Goal: Information Seeking & Learning: Find specific fact

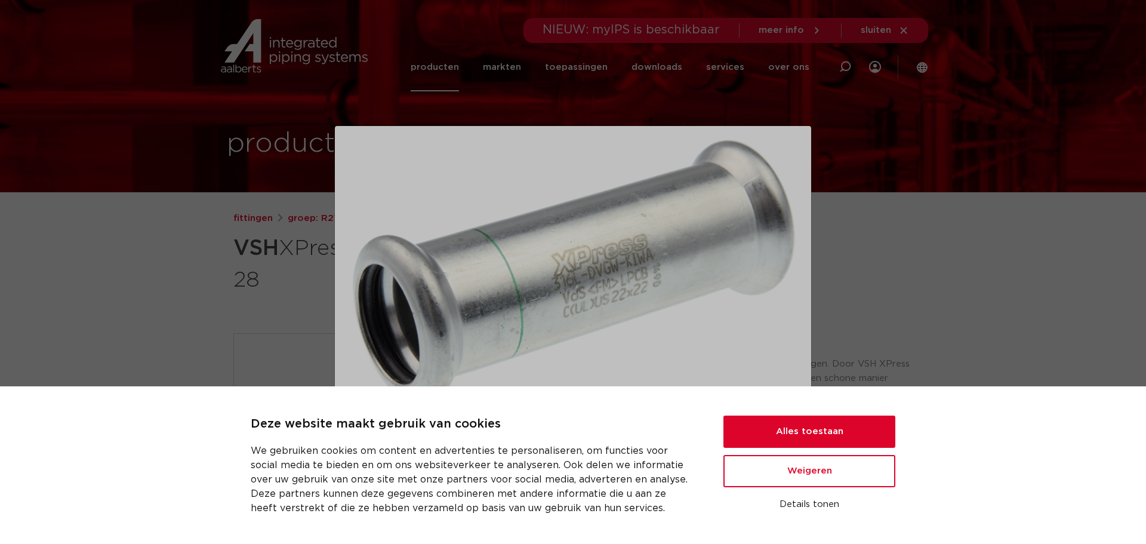
click at [229, 340] on div at bounding box center [573, 272] width 1146 height 544
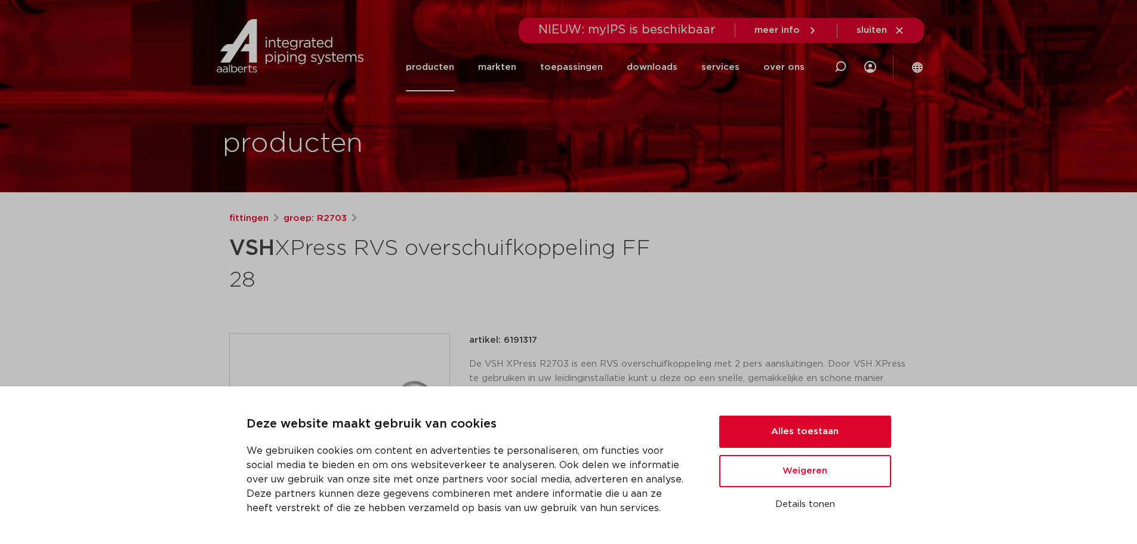
click at [383, 365] on img at bounding box center [340, 444] width 220 height 220
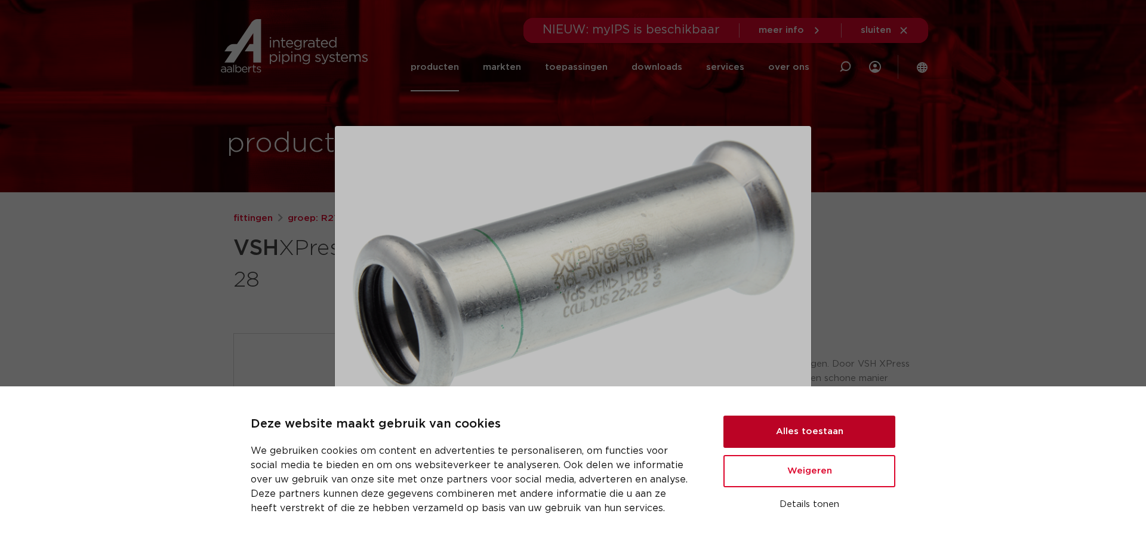
click at [814, 434] on button "Alles toestaan" at bounding box center [810, 432] width 172 height 32
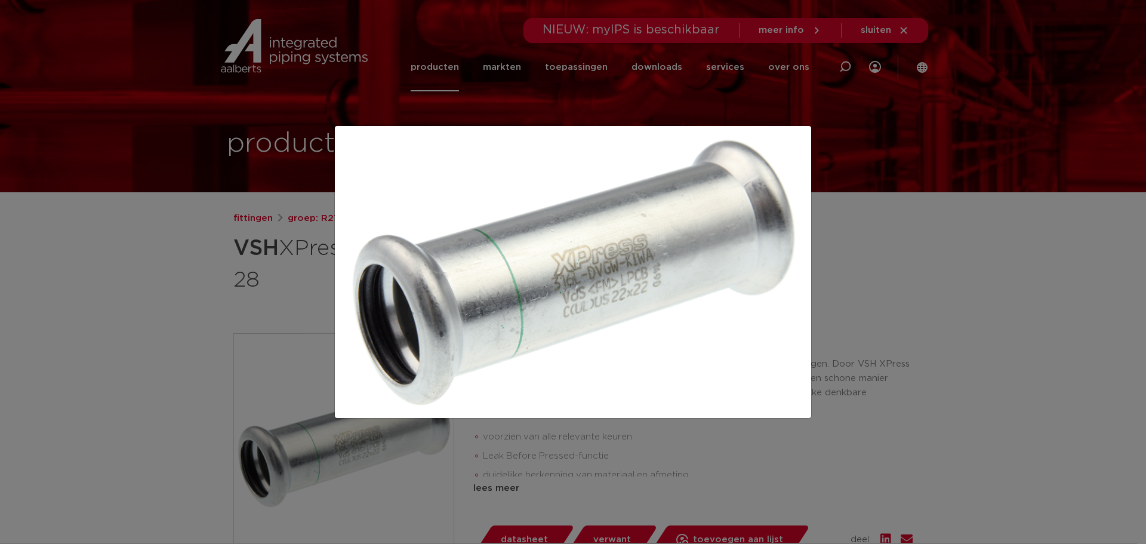
click at [682, 94] on div at bounding box center [573, 272] width 1146 height 544
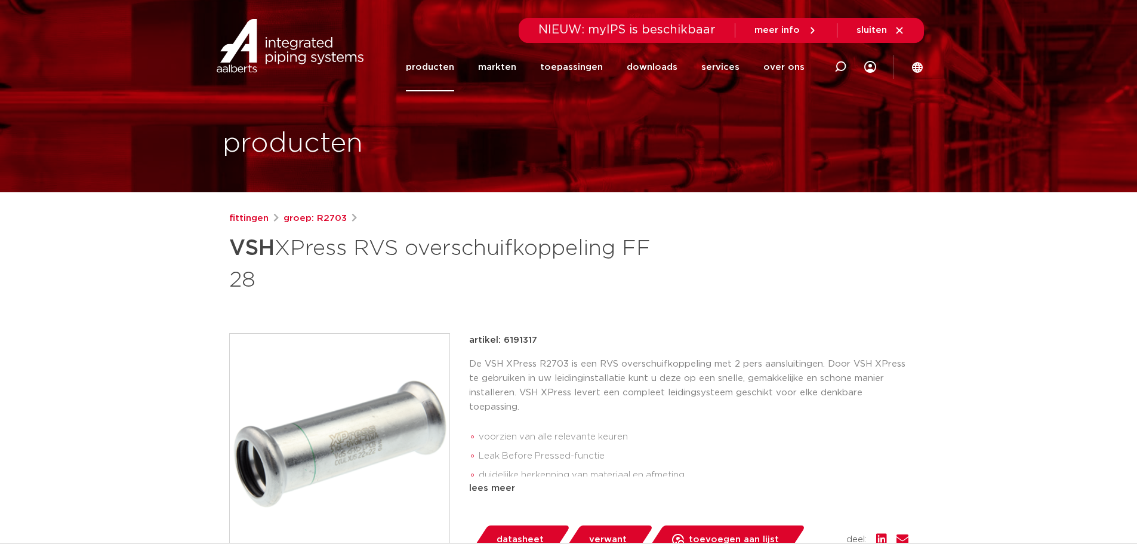
click at [893, 29] on span "sluiten" at bounding box center [881, 30] width 48 height 11
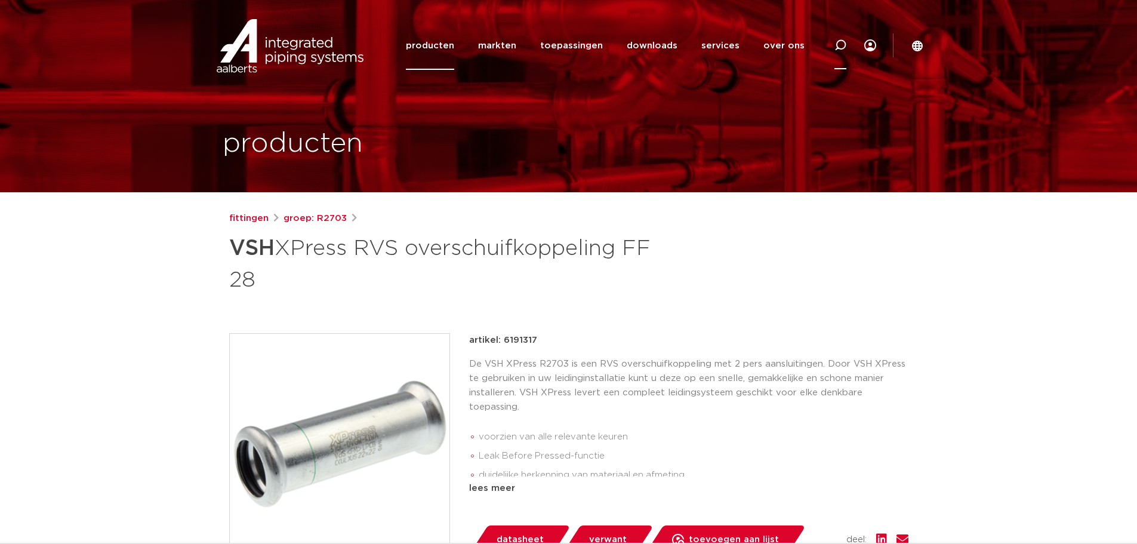
click at [847, 47] on div at bounding box center [841, 45] width 48 height 49
paste input "6192331"
type input "6192331"
click button "Zoeken" at bounding box center [0, 0] width 0 height 0
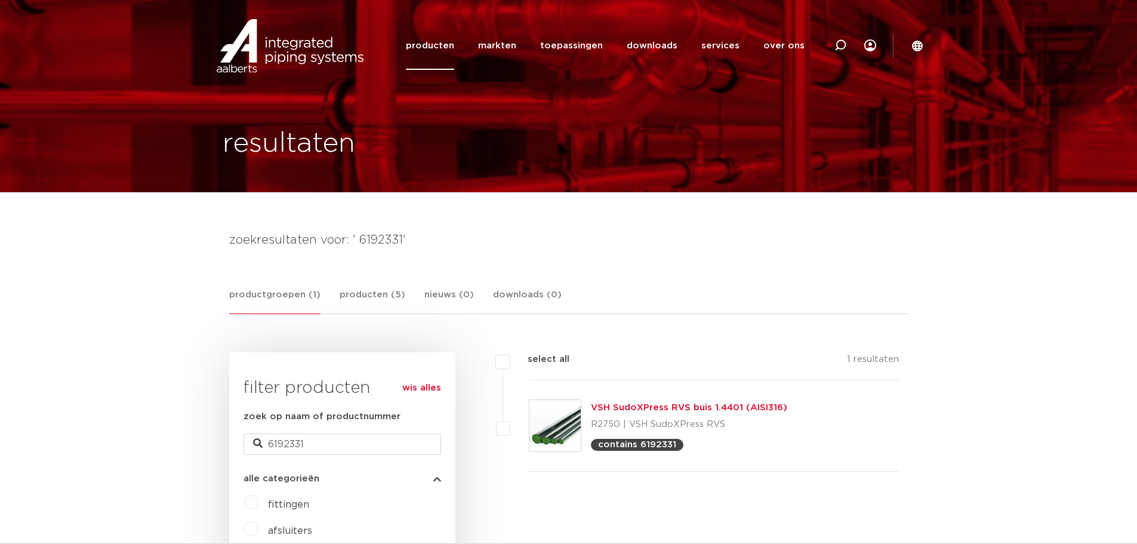
click at [604, 410] on link "VSH SudoXPress RVS buis 1.4401 (AISI316)" at bounding box center [689, 407] width 196 height 9
click at [558, 430] on img at bounding box center [555, 425] width 51 height 51
